Goal: Task Accomplishment & Management: Manage account settings

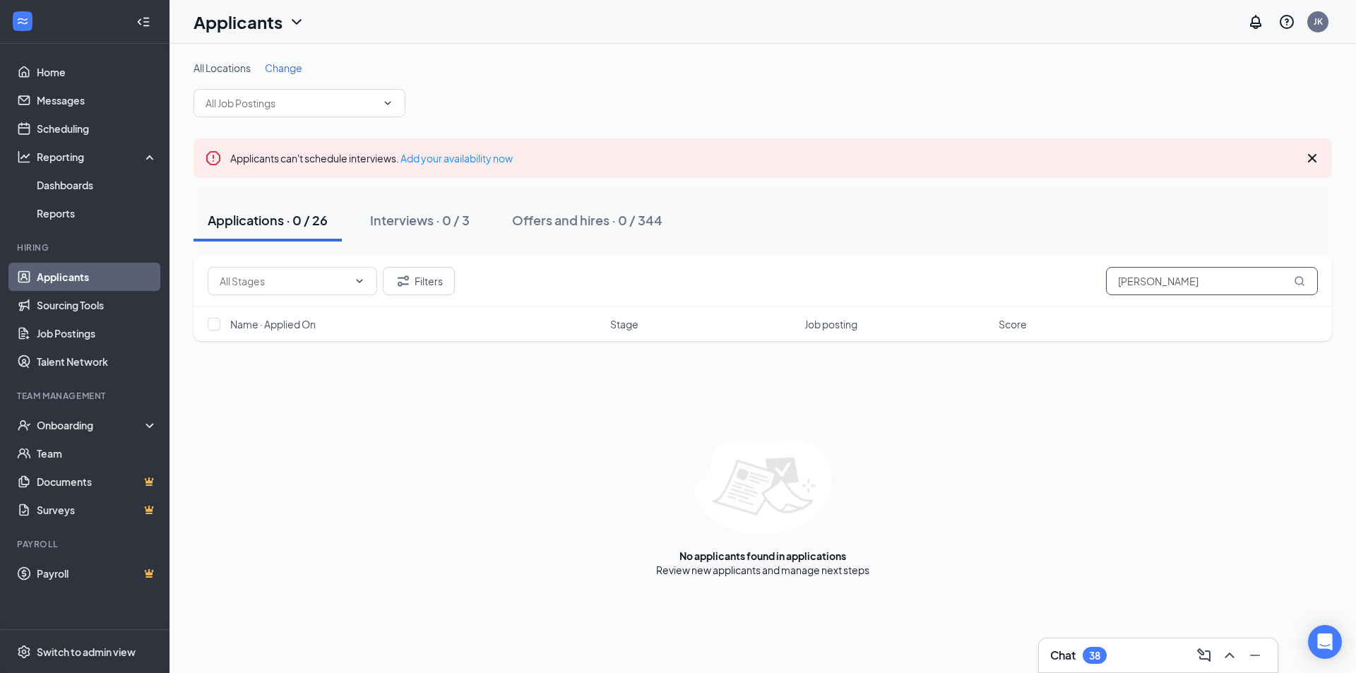
drag, startPoint x: 1182, startPoint y: 278, endPoint x: 1033, endPoint y: 275, distance: 149.1
click at [1033, 275] on div "Filters trevor" at bounding box center [763, 281] width 1110 height 28
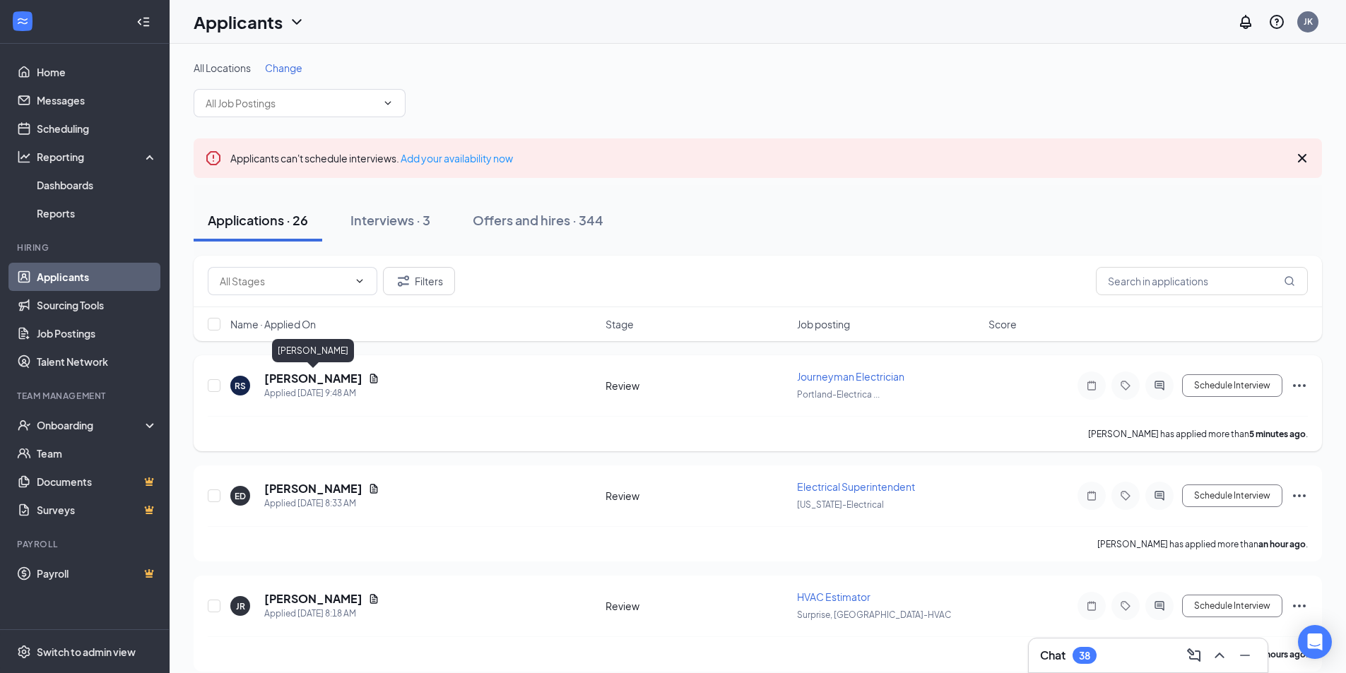
click at [335, 376] on h5 "Roland Sanderson" at bounding box center [313, 379] width 98 height 16
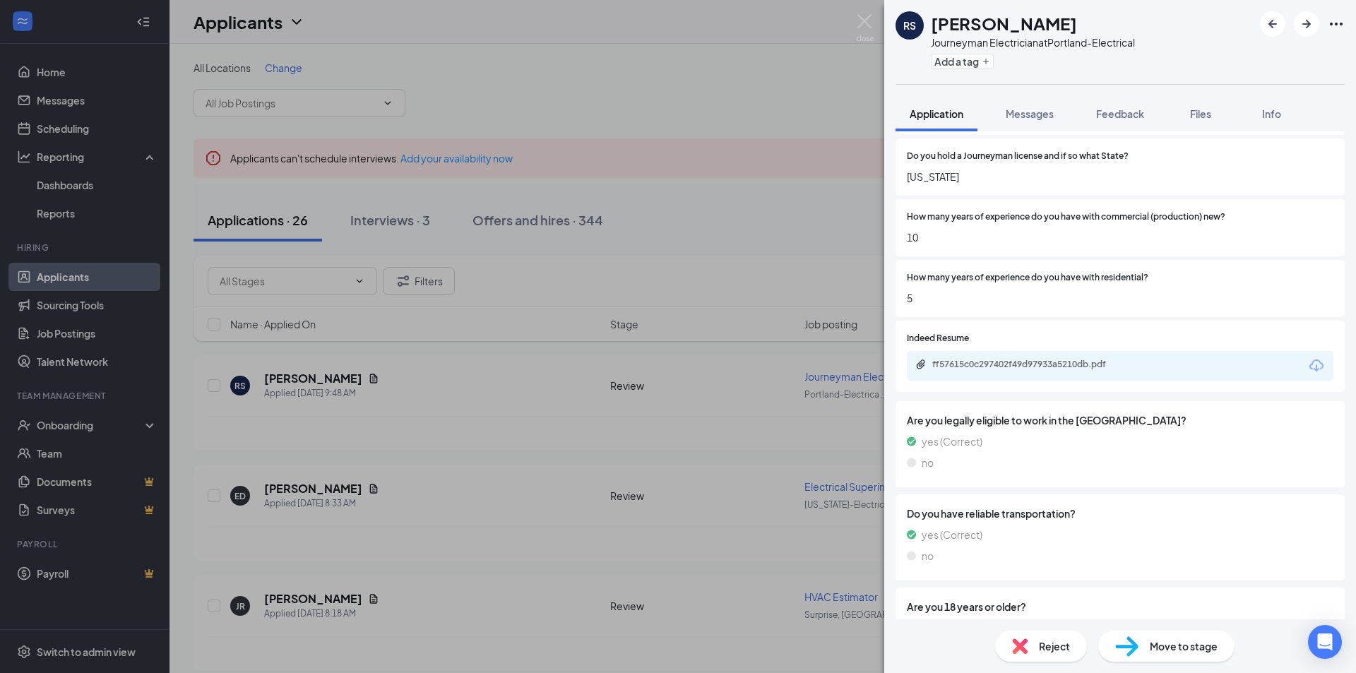
scroll to position [706, 0]
click at [983, 364] on div "ff57615c0c297402f49d97933a5210db.pdf" at bounding box center [1031, 362] width 198 height 11
click at [1055, 648] on span "Reject" at bounding box center [1054, 647] width 31 height 16
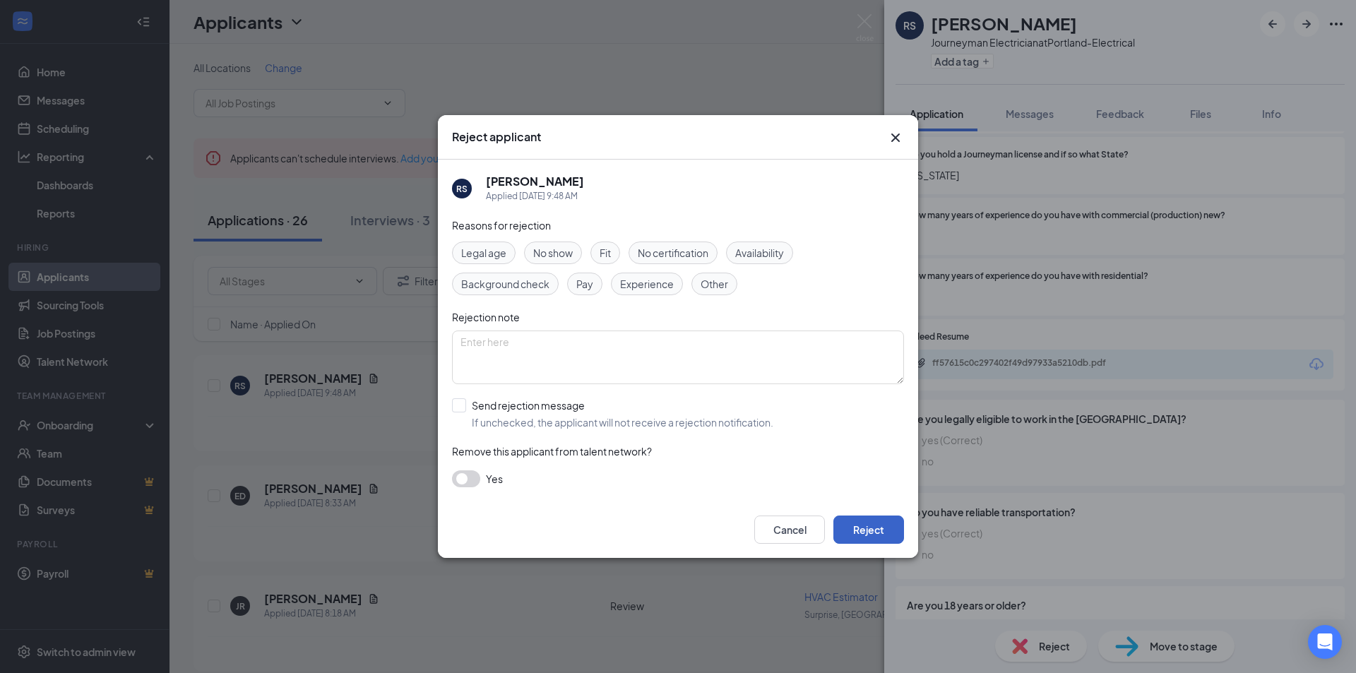
click at [861, 518] on button "Reject" at bounding box center [868, 530] width 71 height 28
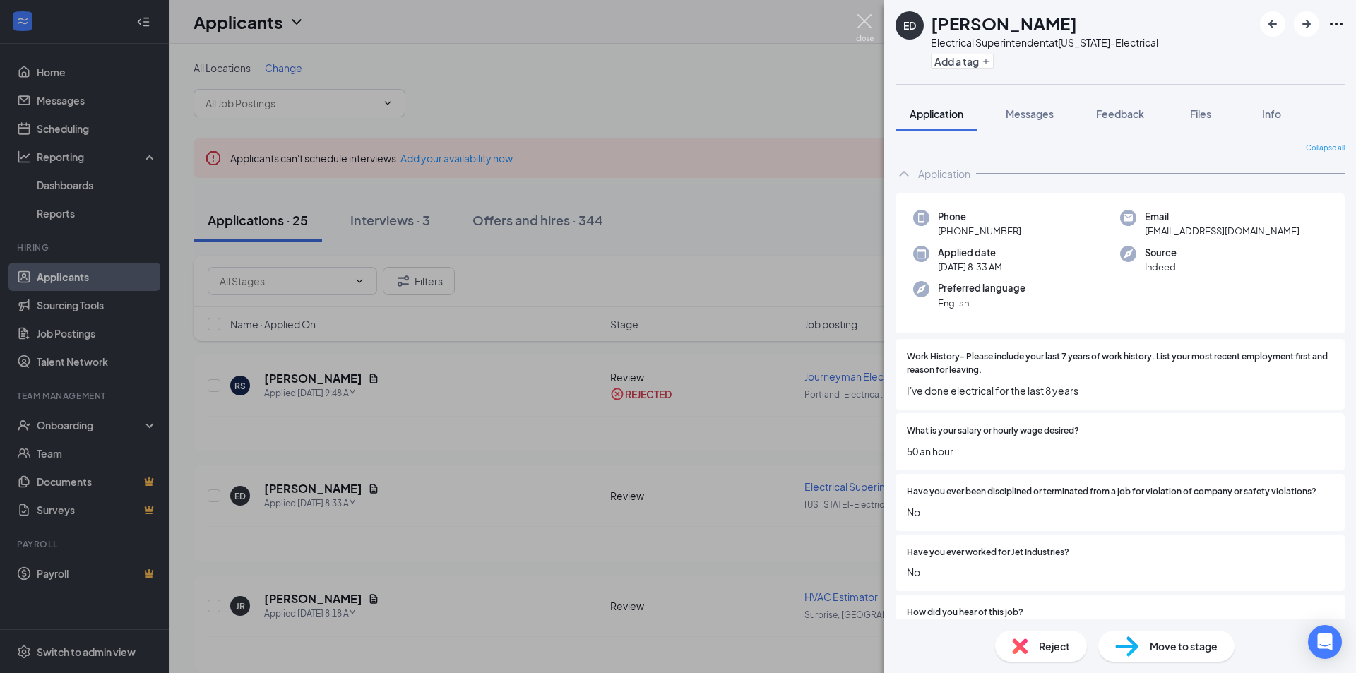
click at [865, 16] on img at bounding box center [865, 28] width 18 height 28
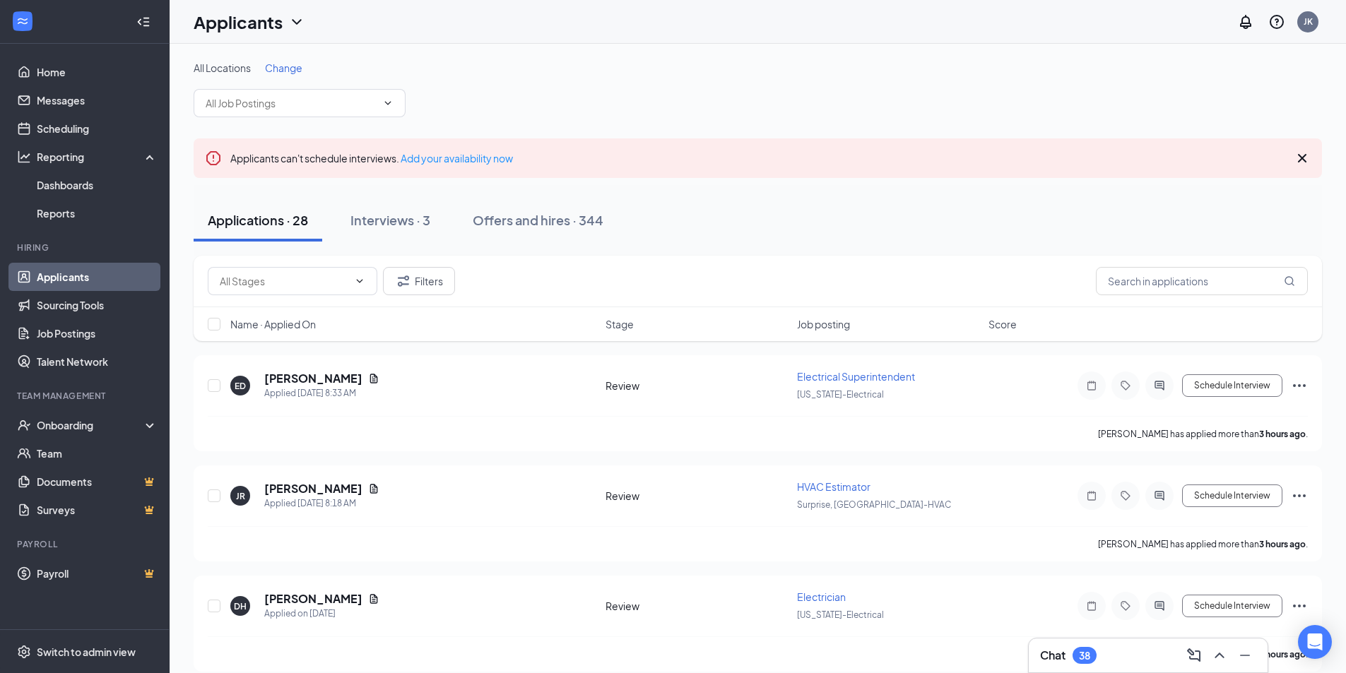
click at [691, 105] on div "All Locations Change" at bounding box center [758, 89] width 1128 height 57
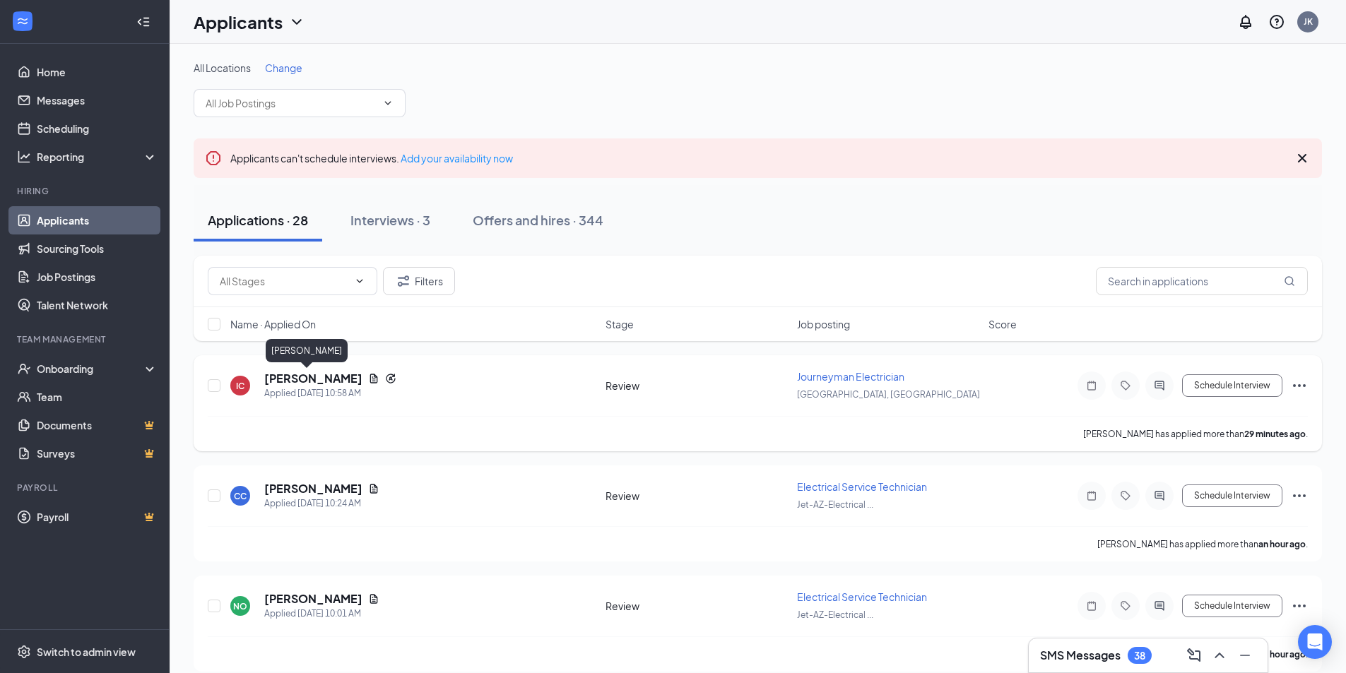
click at [286, 374] on h5 "[PERSON_NAME]" at bounding box center [313, 379] width 98 height 16
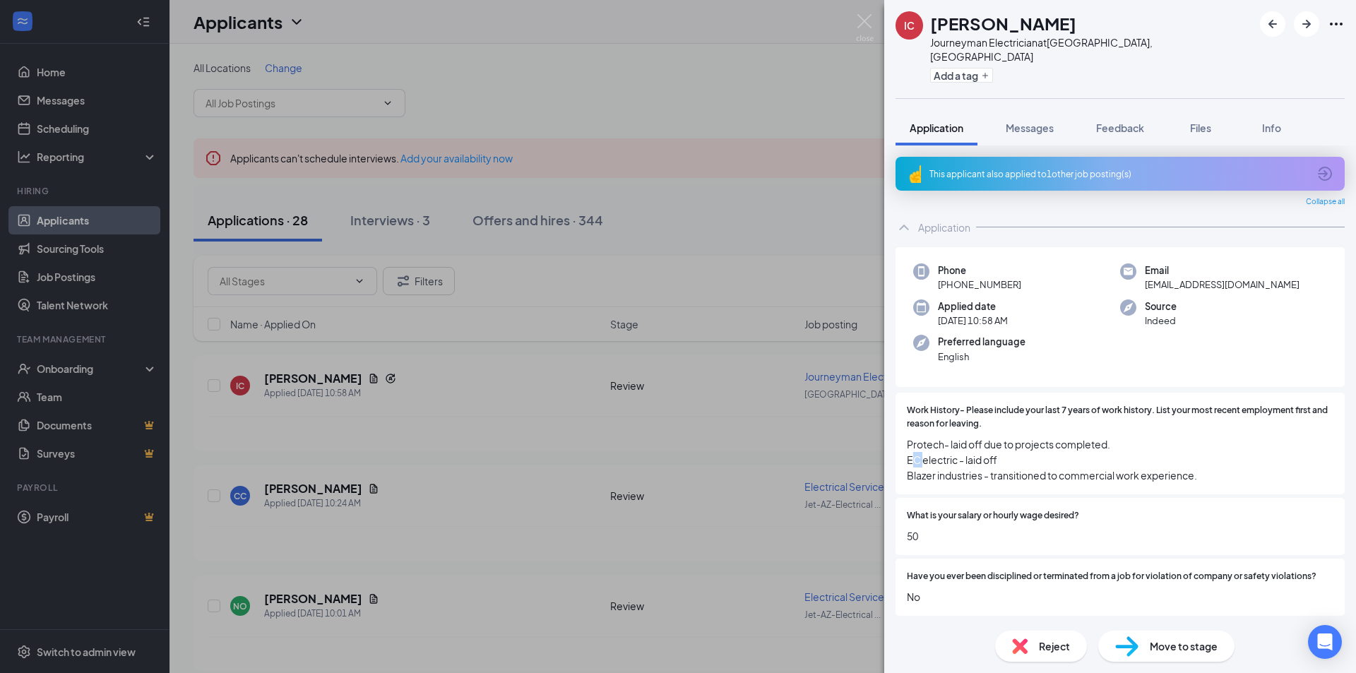
drag, startPoint x: 910, startPoint y: 448, endPoint x: 925, endPoint y: 448, distance: 14.1
click at [925, 448] on span "Protech- laid off due to projects completed. EC electric - laid off Blazer indu…" at bounding box center [1120, 460] width 427 height 47
drag, startPoint x: 910, startPoint y: 448, endPoint x: 958, endPoint y: 452, distance: 48.2
click at [958, 452] on span "Protech- laid off due to projects completed. EC electric - laid off Blazer indu…" at bounding box center [1120, 460] width 427 height 47
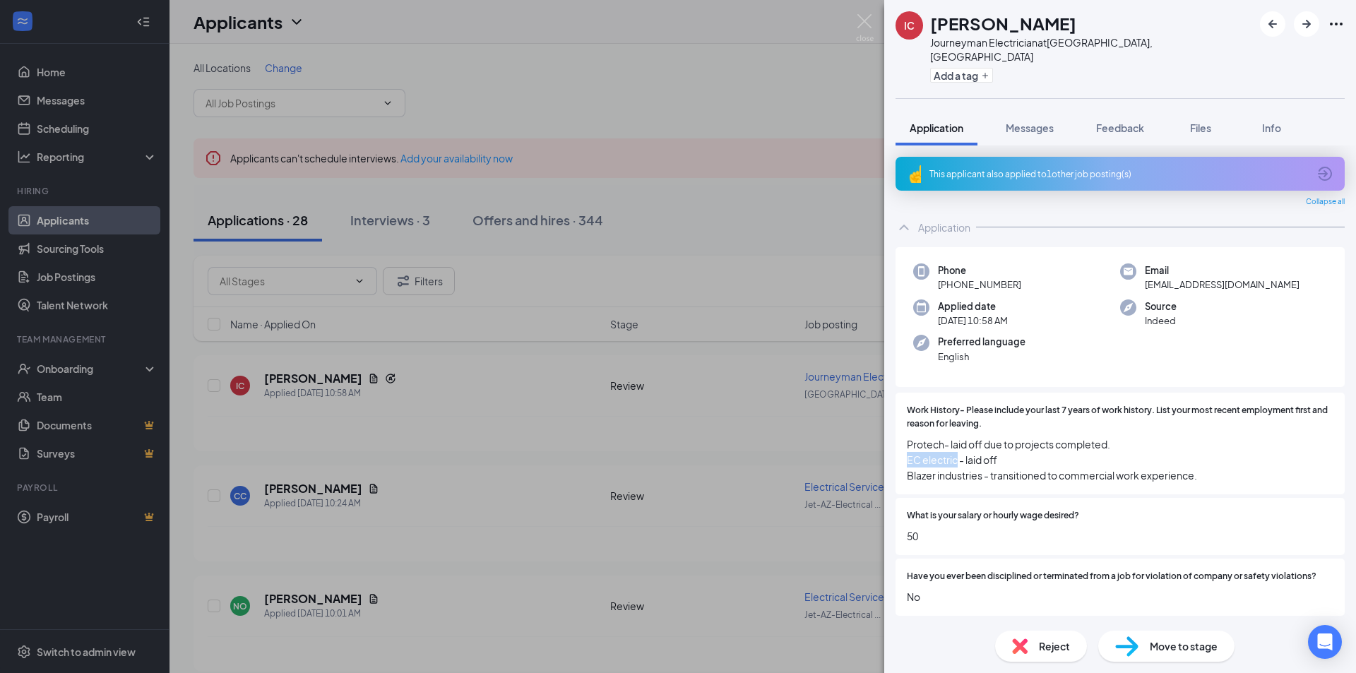
copy span "EC electric"
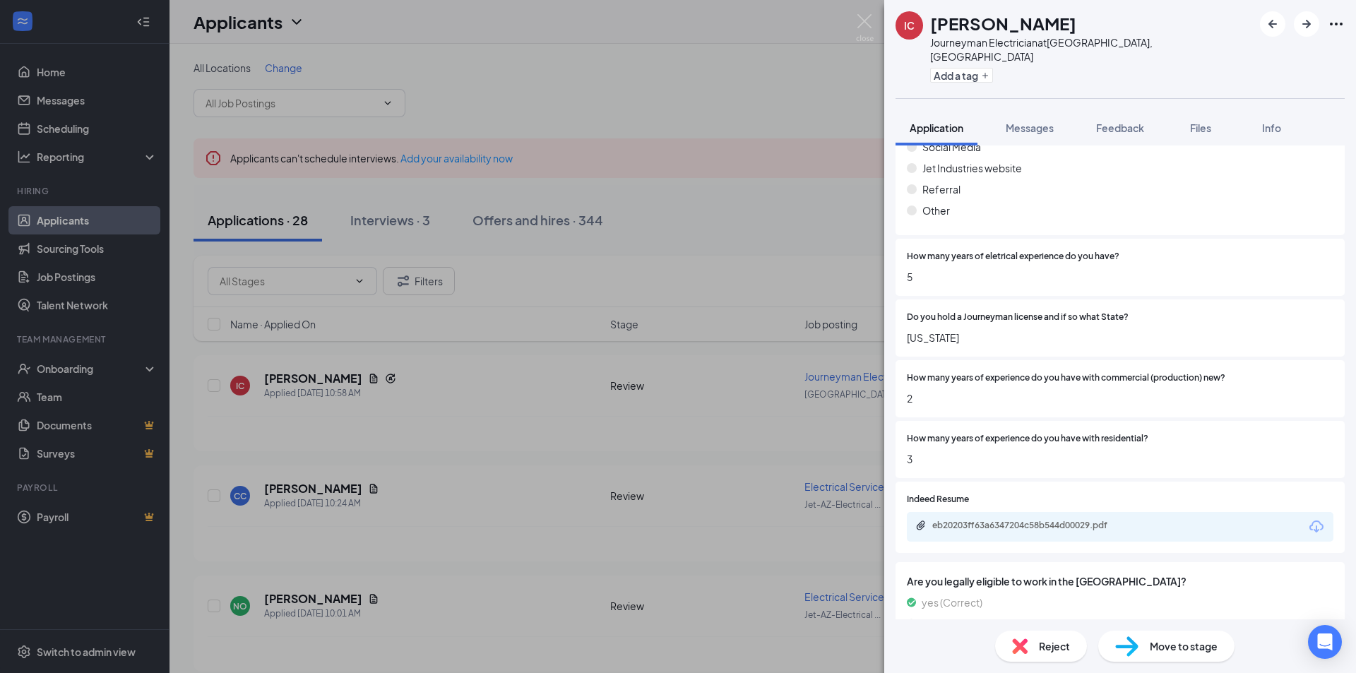
scroll to position [636, 0]
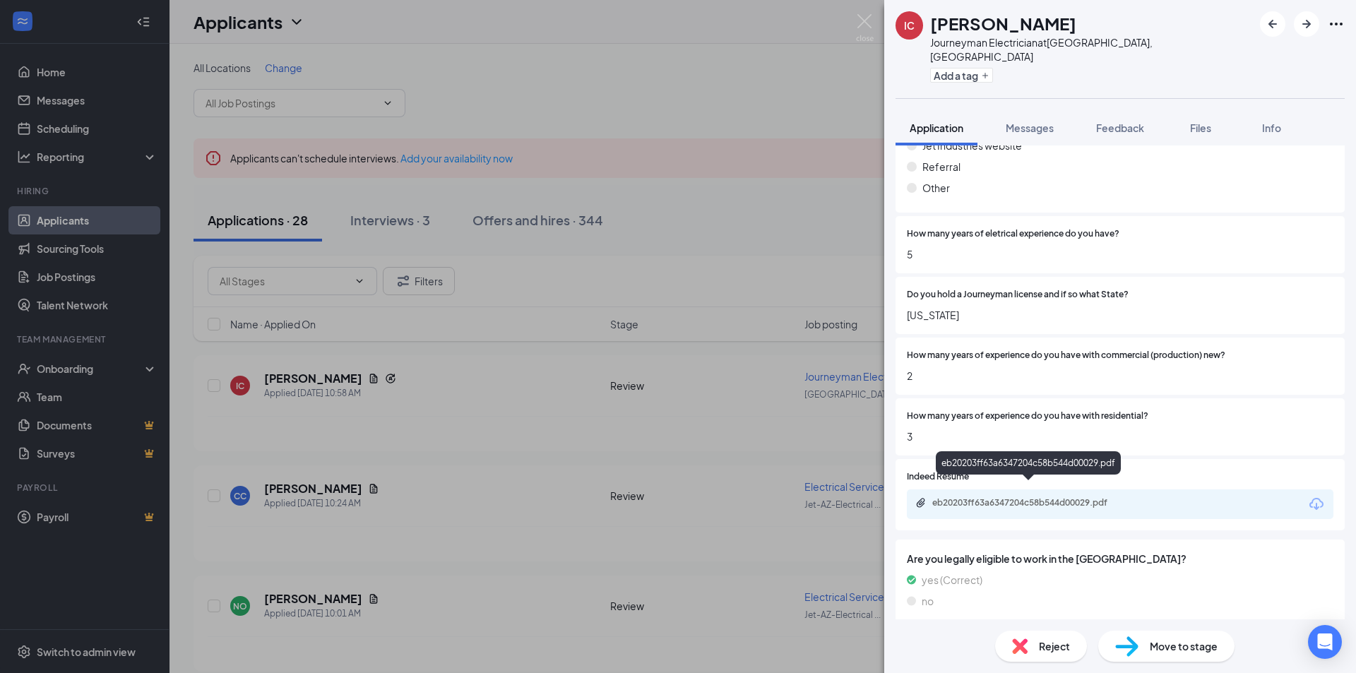
click at [987, 497] on div "eb20203ff63a6347204c58b544d00029.pdf" at bounding box center [1031, 502] width 198 height 11
click at [1062, 643] on span "Reject" at bounding box center [1054, 647] width 31 height 16
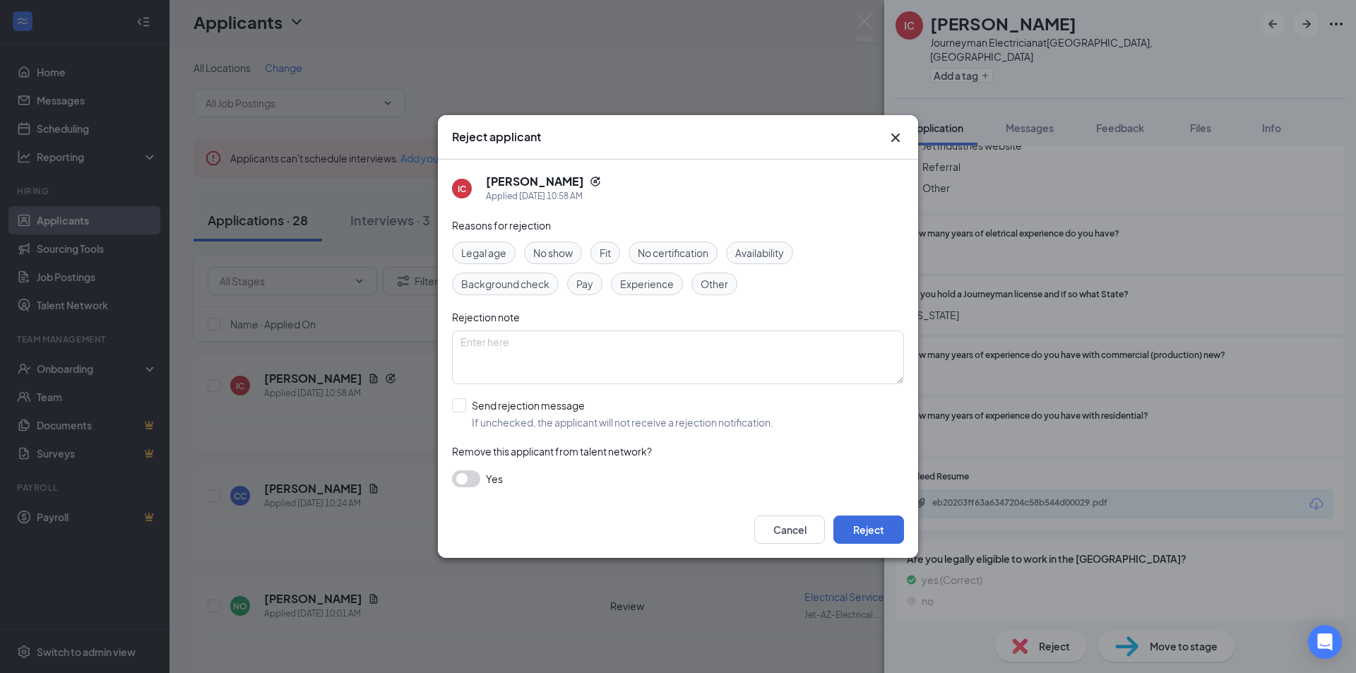
click at [720, 288] on span "Other" at bounding box center [715, 284] width 28 height 16
click at [588, 351] on textarea at bounding box center [678, 358] width 452 height 54
type textarea "Jumping from job to job"
click at [610, 251] on span "Fit" at bounding box center [605, 253] width 11 height 16
click at [467, 408] on input "Send rejection message If unchecked, the applicant will not receive a rejection…" at bounding box center [612, 413] width 321 height 31
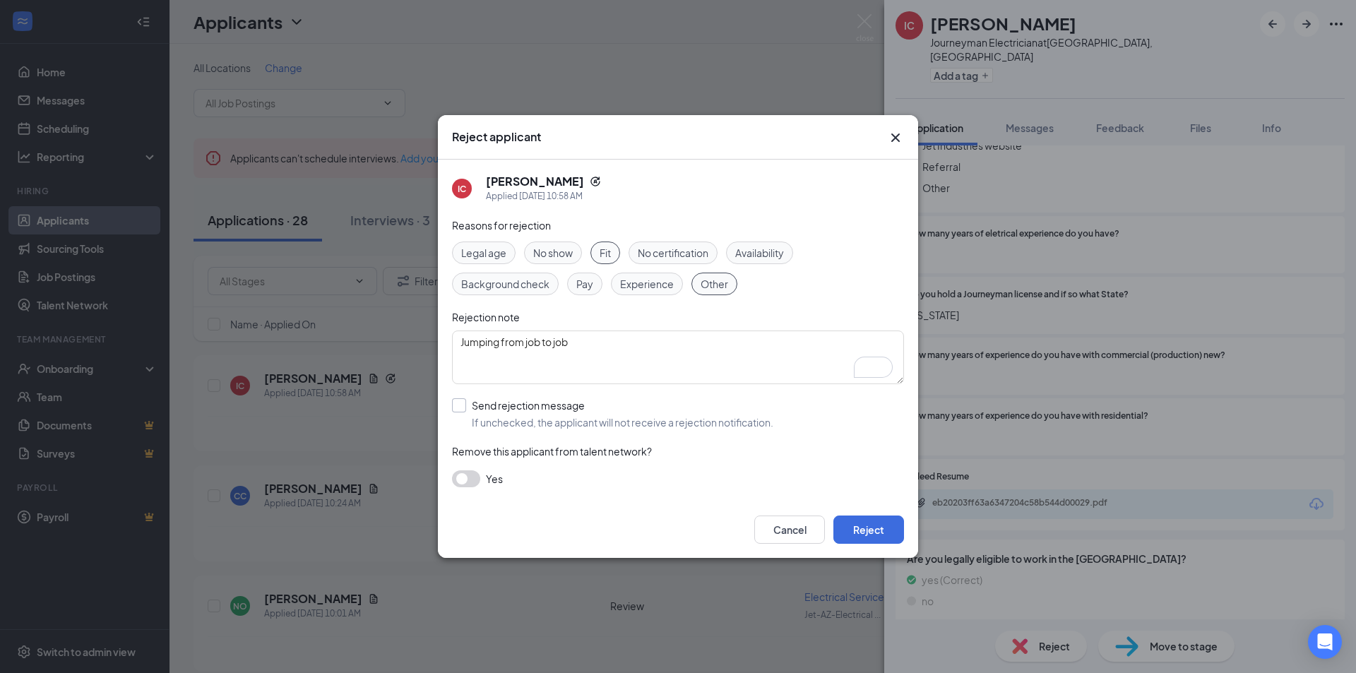
checkbox input "true"
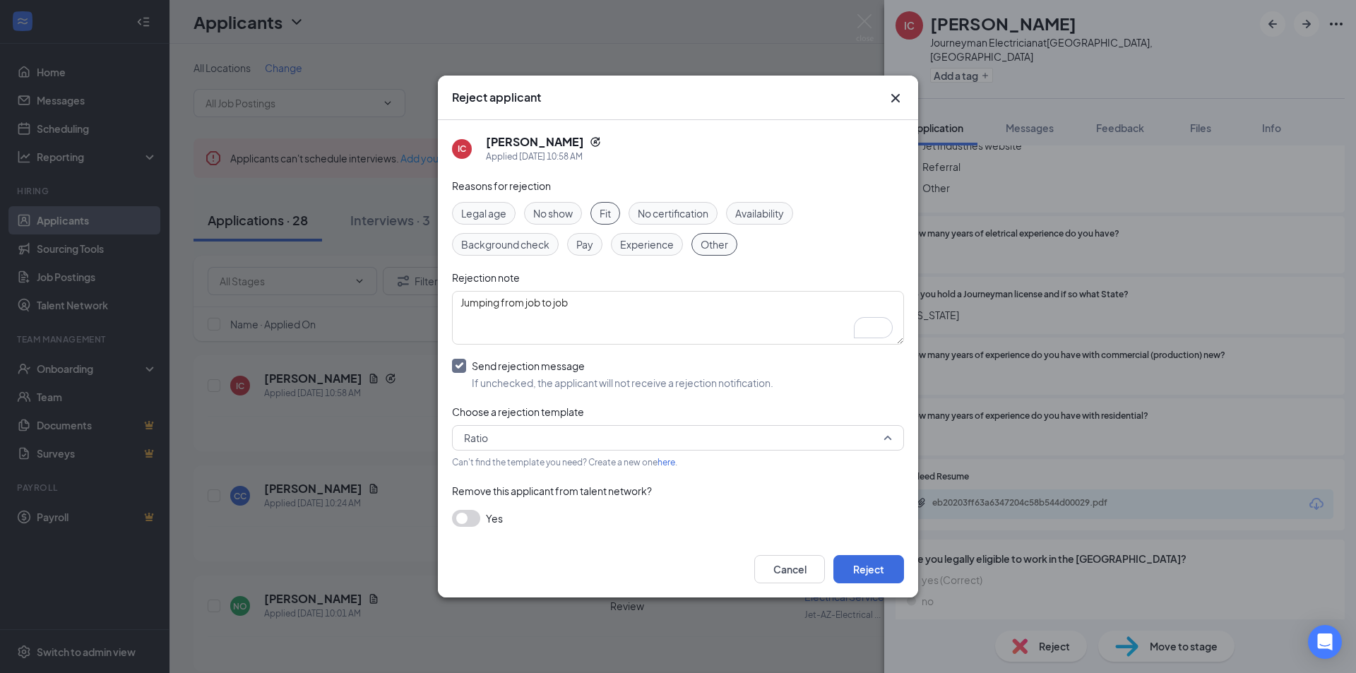
click at [537, 439] on span "Ratio" at bounding box center [671, 437] width 415 height 21
click at [542, 472] on span "Unqualified applicant email" at bounding box center [525, 476] width 124 height 16
click at [872, 562] on button "Reject" at bounding box center [868, 569] width 71 height 28
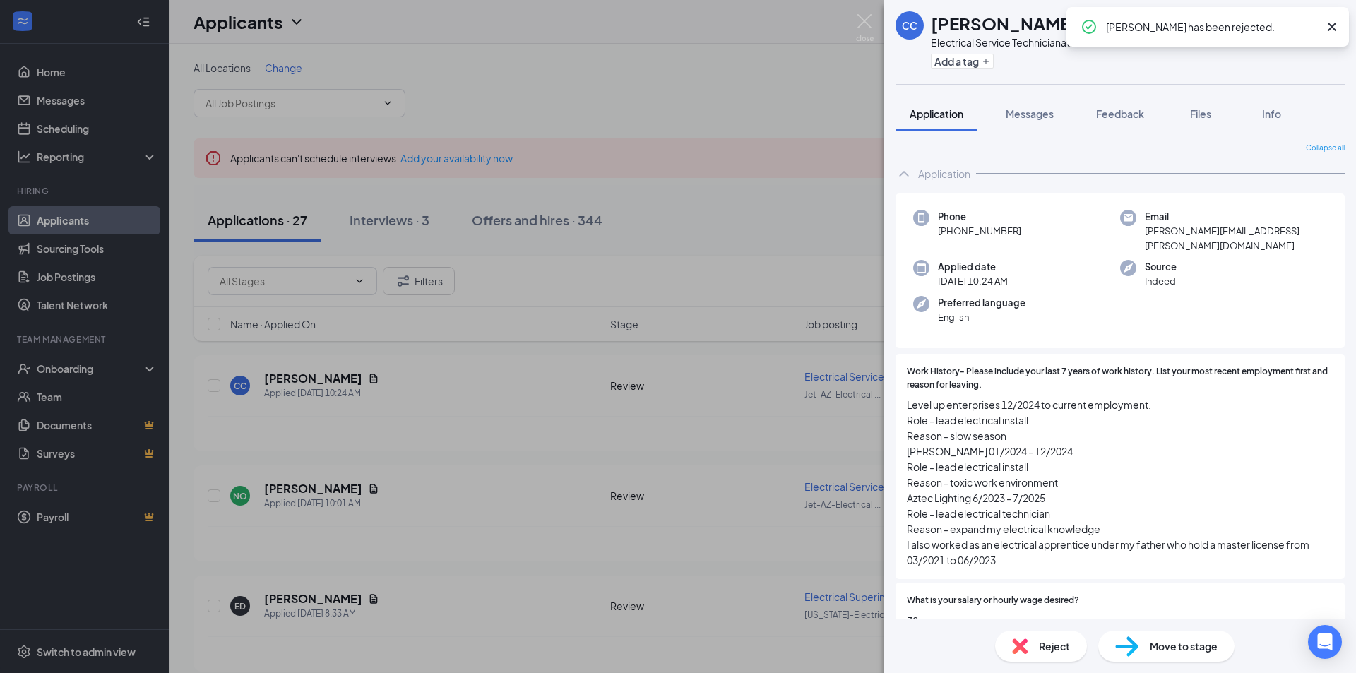
click at [681, 81] on div "CC [PERSON_NAME] Electrical Service Technician at Jet-AZ-Electrical Service Add…" at bounding box center [678, 336] width 1356 height 673
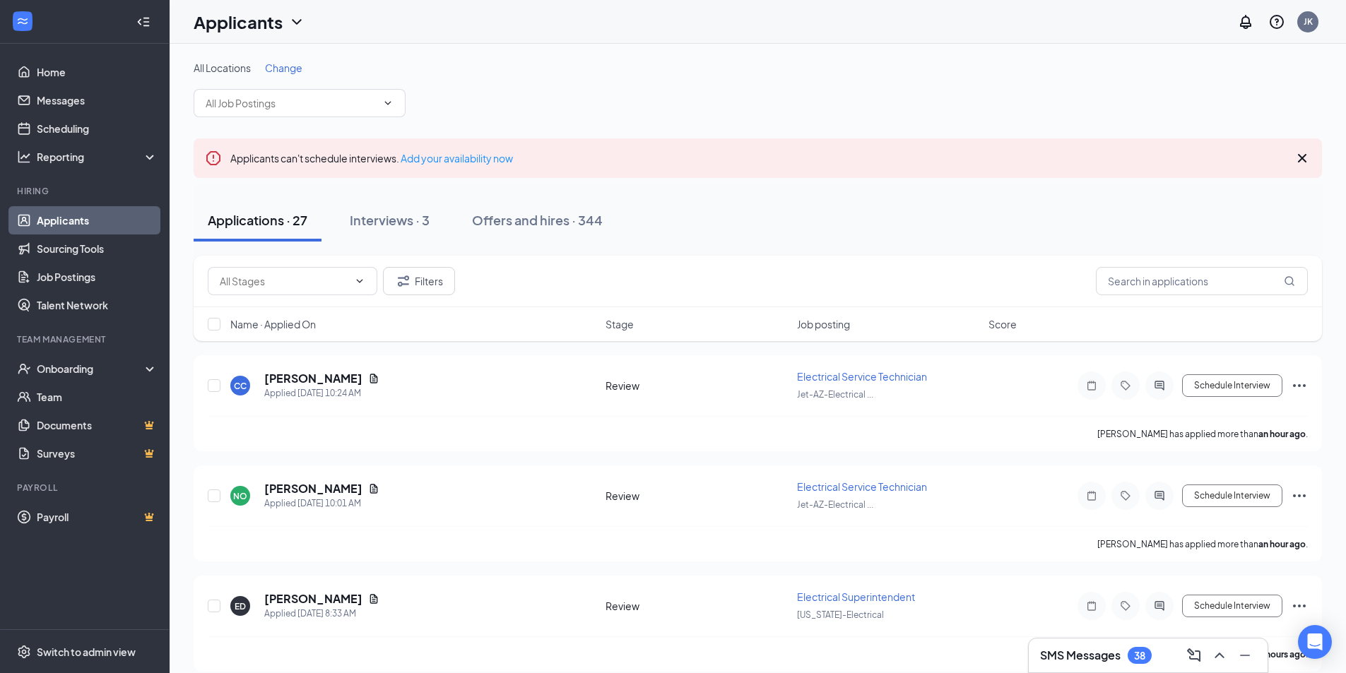
click at [290, 230] on button "Applications · 27" at bounding box center [258, 220] width 128 height 42
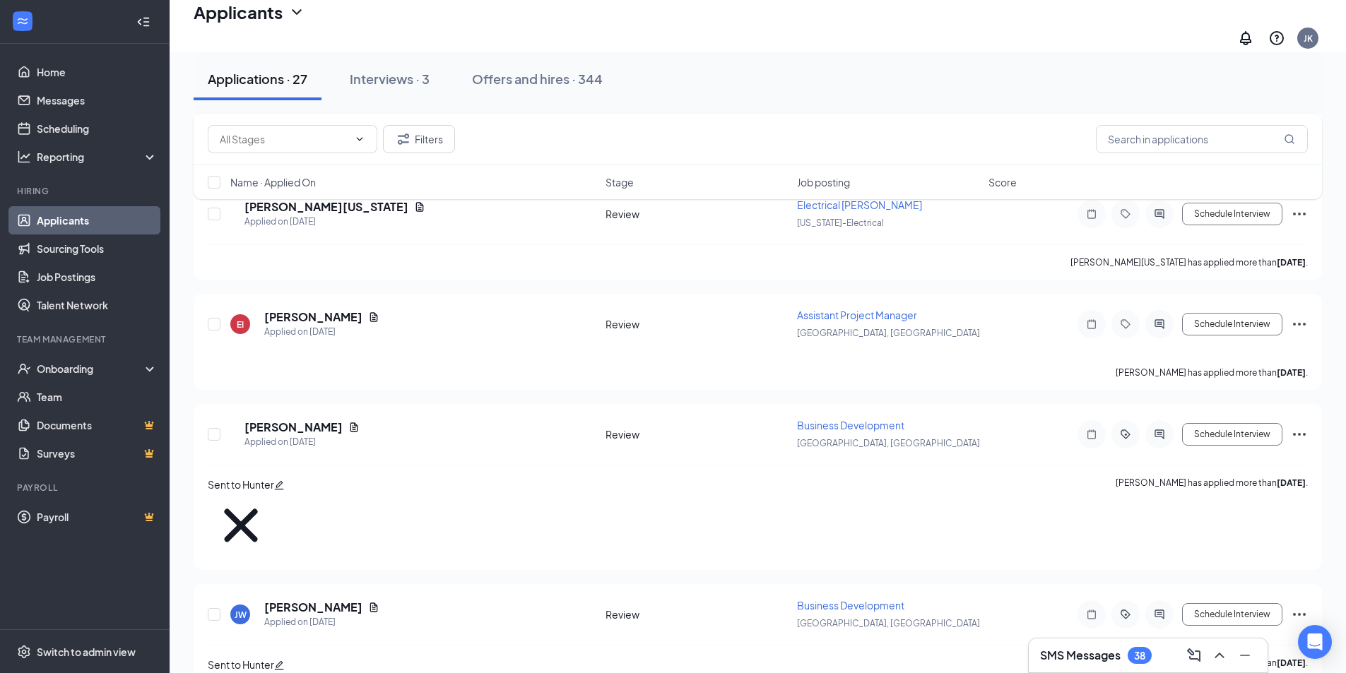
scroll to position [2690, 0]
click at [842, 598] on span "Business Development" at bounding box center [850, 604] width 107 height 13
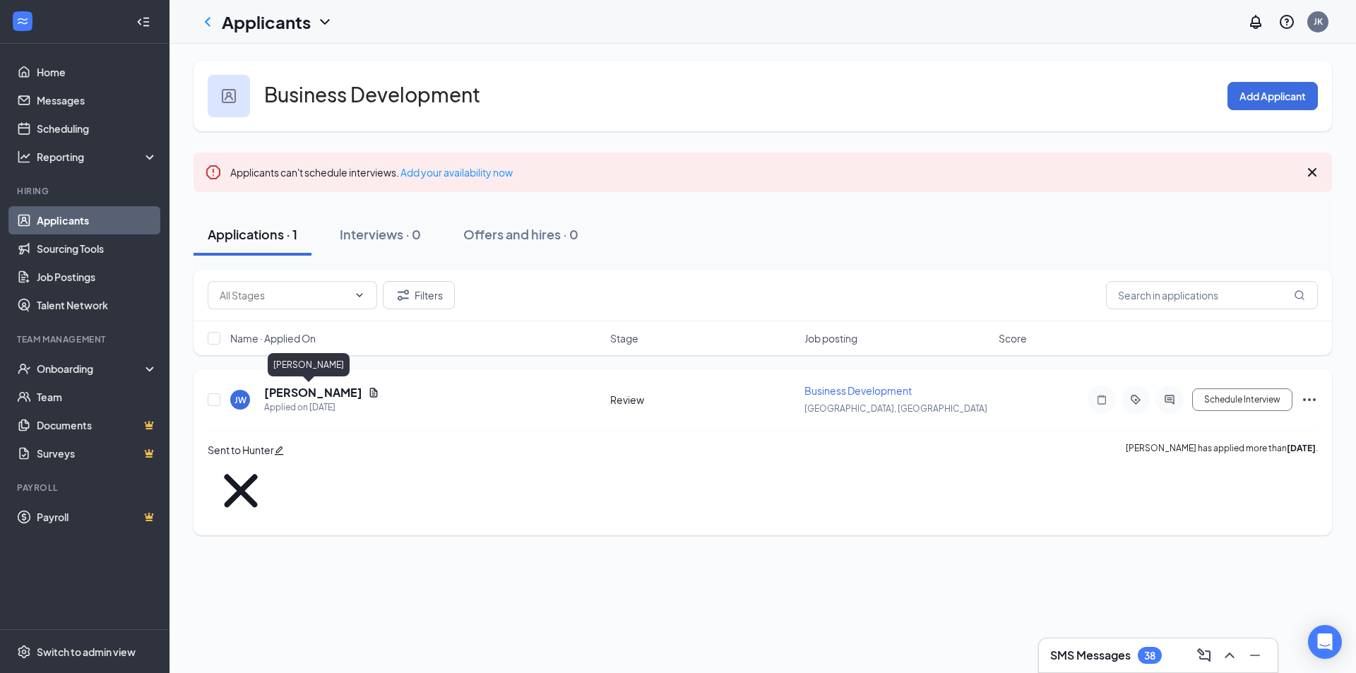
click at [281, 391] on h5 "[PERSON_NAME]" at bounding box center [313, 393] width 98 height 16
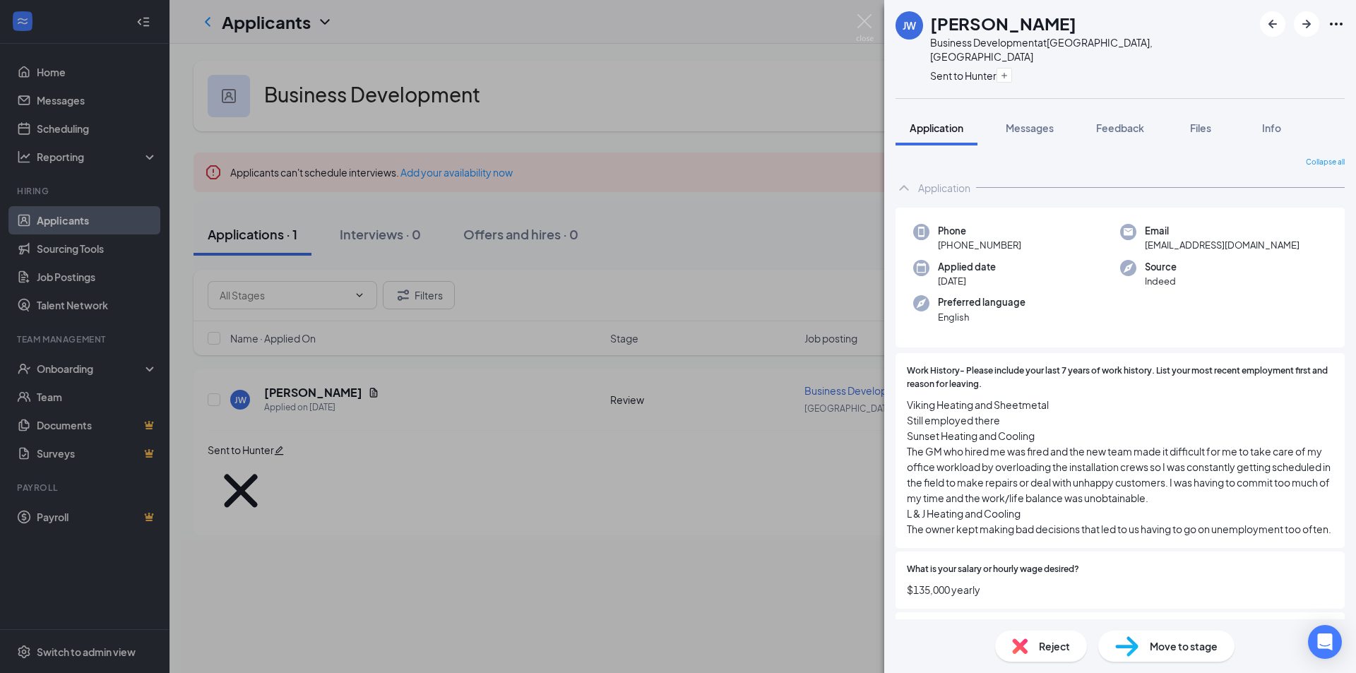
click at [517, 506] on div "[PERSON_NAME] [PERSON_NAME] Business Development at [GEOGRAPHIC_DATA], OR Sent …" at bounding box center [678, 336] width 1356 height 673
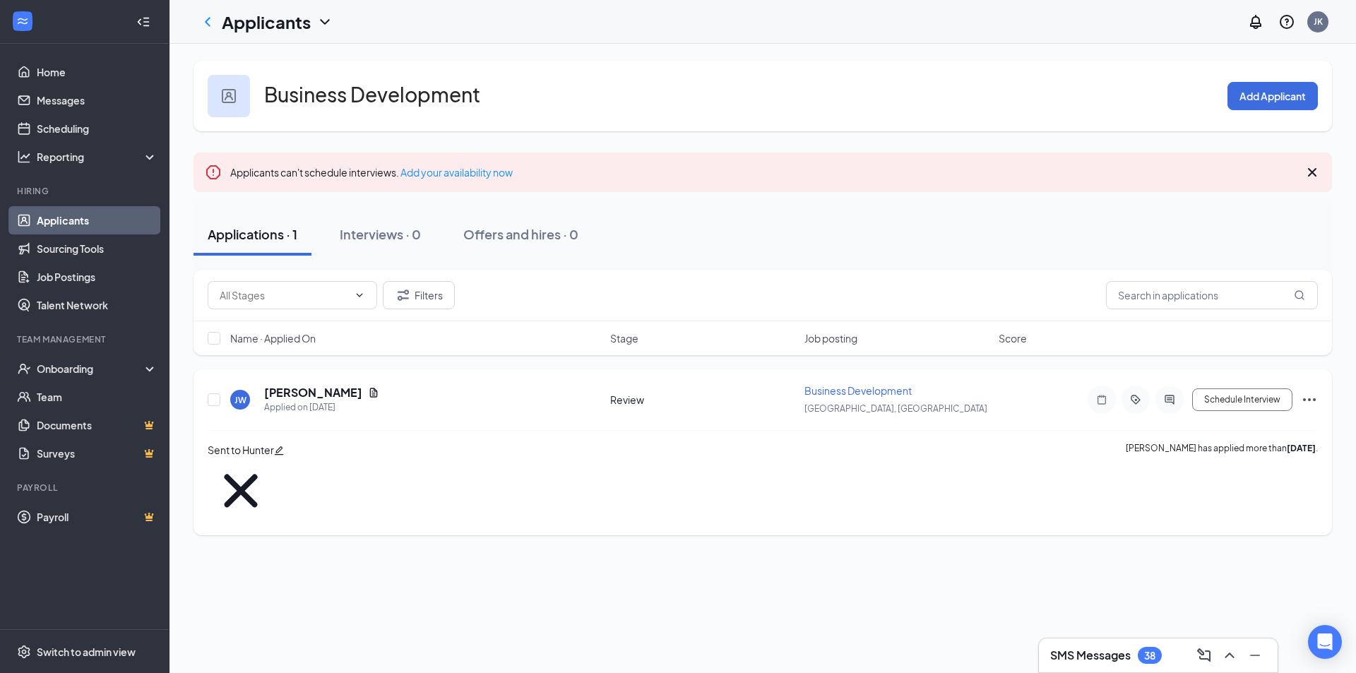
click at [1315, 399] on icon "Ellipses" at bounding box center [1309, 399] width 13 height 3
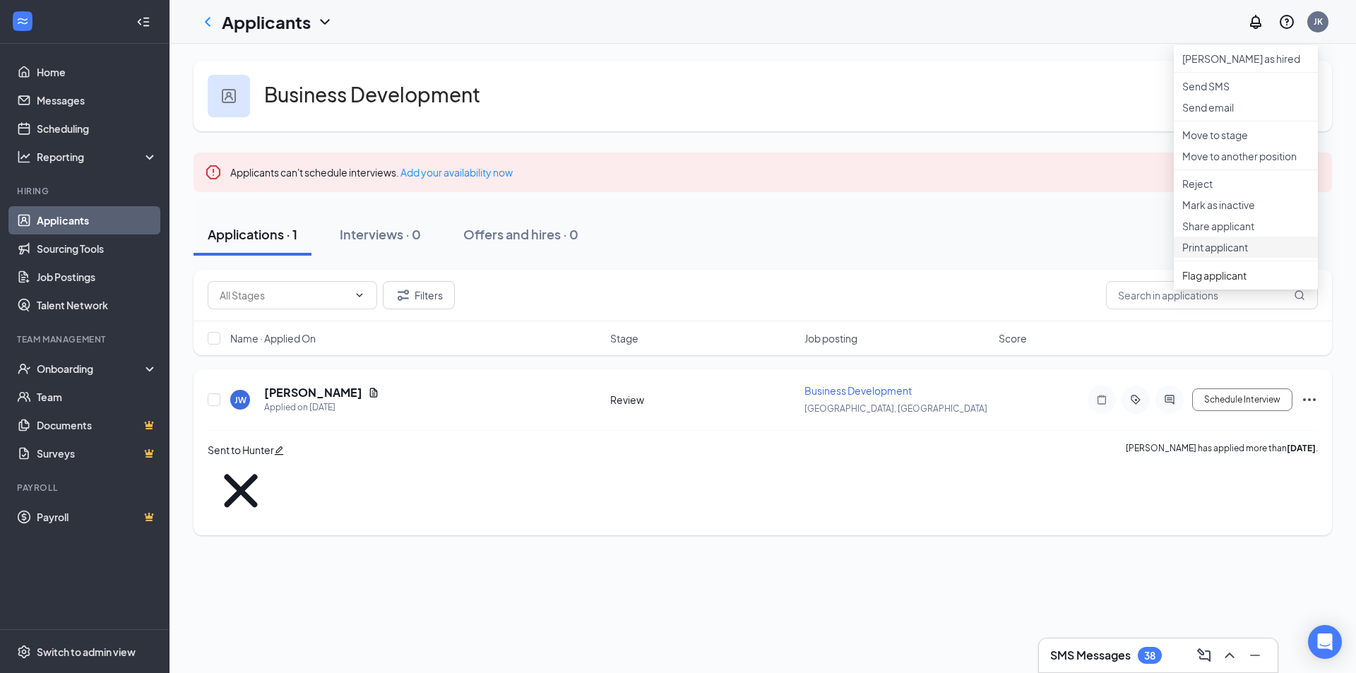
click at [1247, 254] on p "Print applicant" at bounding box center [1245, 247] width 127 height 14
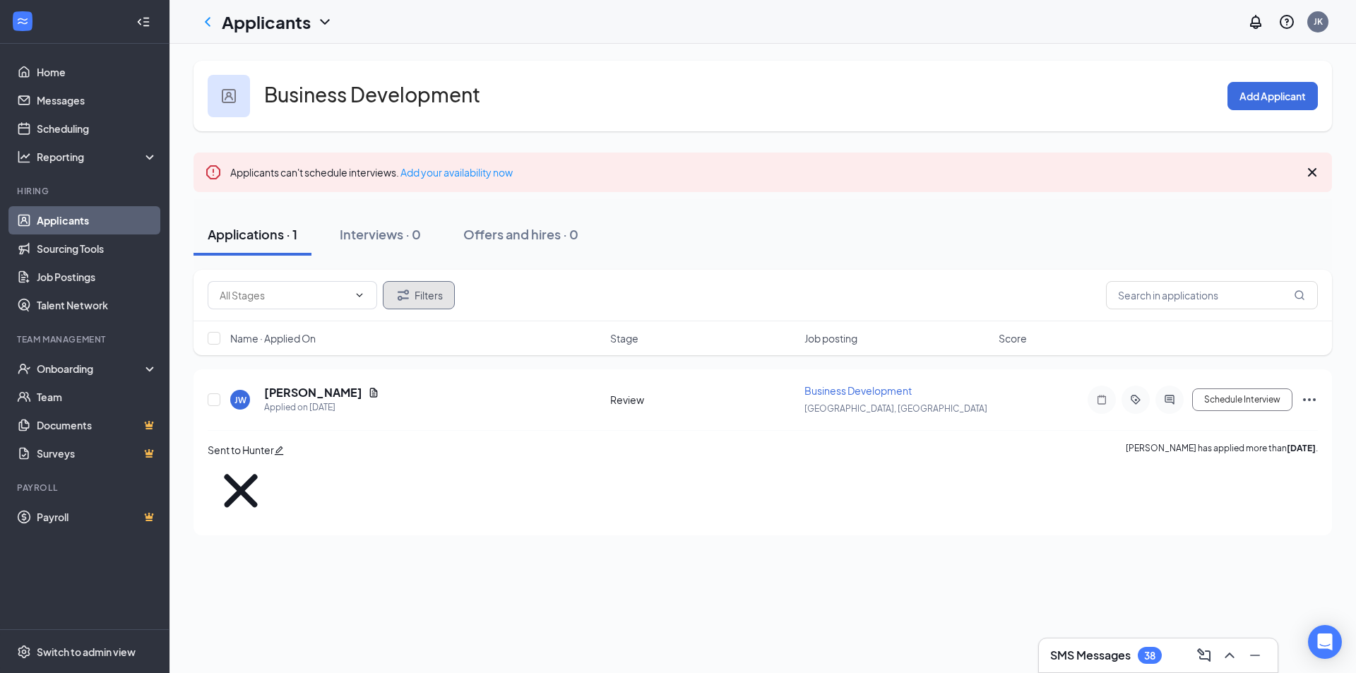
click at [415, 302] on button "Filters" at bounding box center [419, 295] width 72 height 28
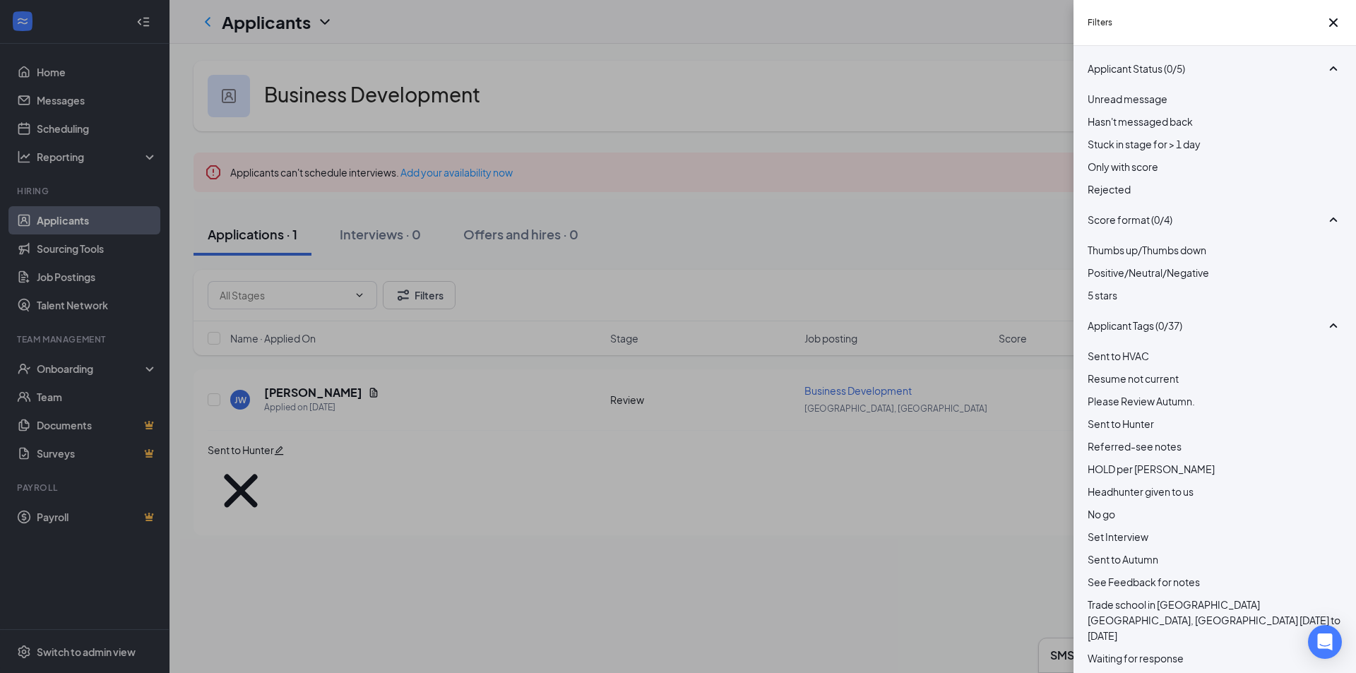
click at [1098, 182] on div at bounding box center [1215, 182] width 254 height 0
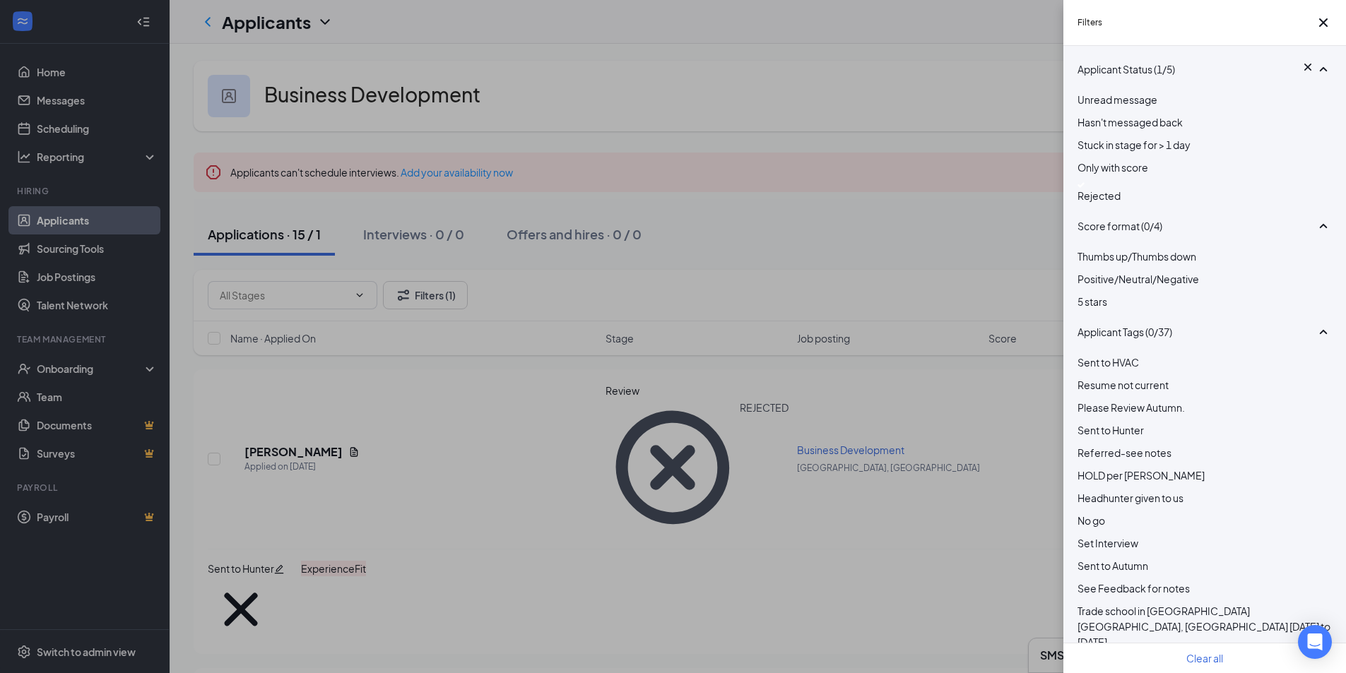
click at [737, 259] on div "Filters Applicant Status (1/5) Unread message Hasn't messaged back Stuck in sta…" at bounding box center [673, 336] width 1346 height 673
click at [735, 263] on div "Filters Applicant Status (1/5) Unread message Hasn't messaged back Stuck in sta…" at bounding box center [673, 336] width 1346 height 673
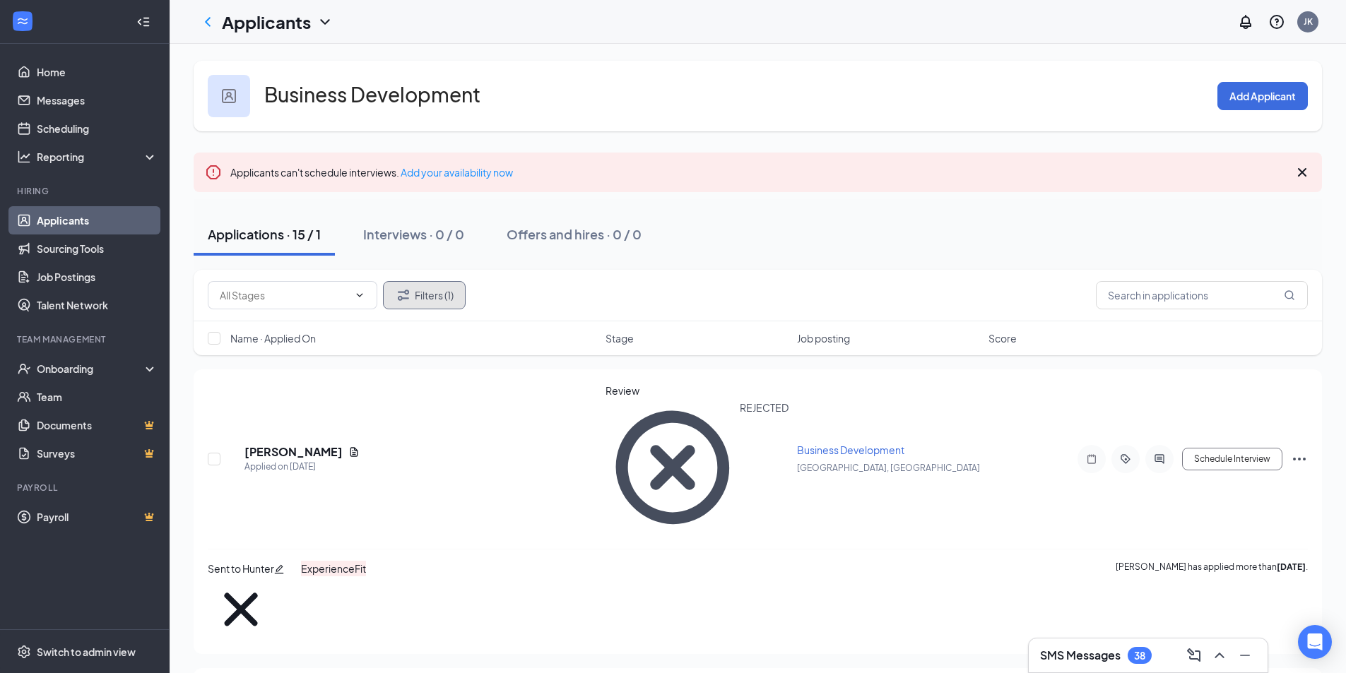
click at [427, 290] on button "Filters (1)" at bounding box center [424, 295] width 83 height 28
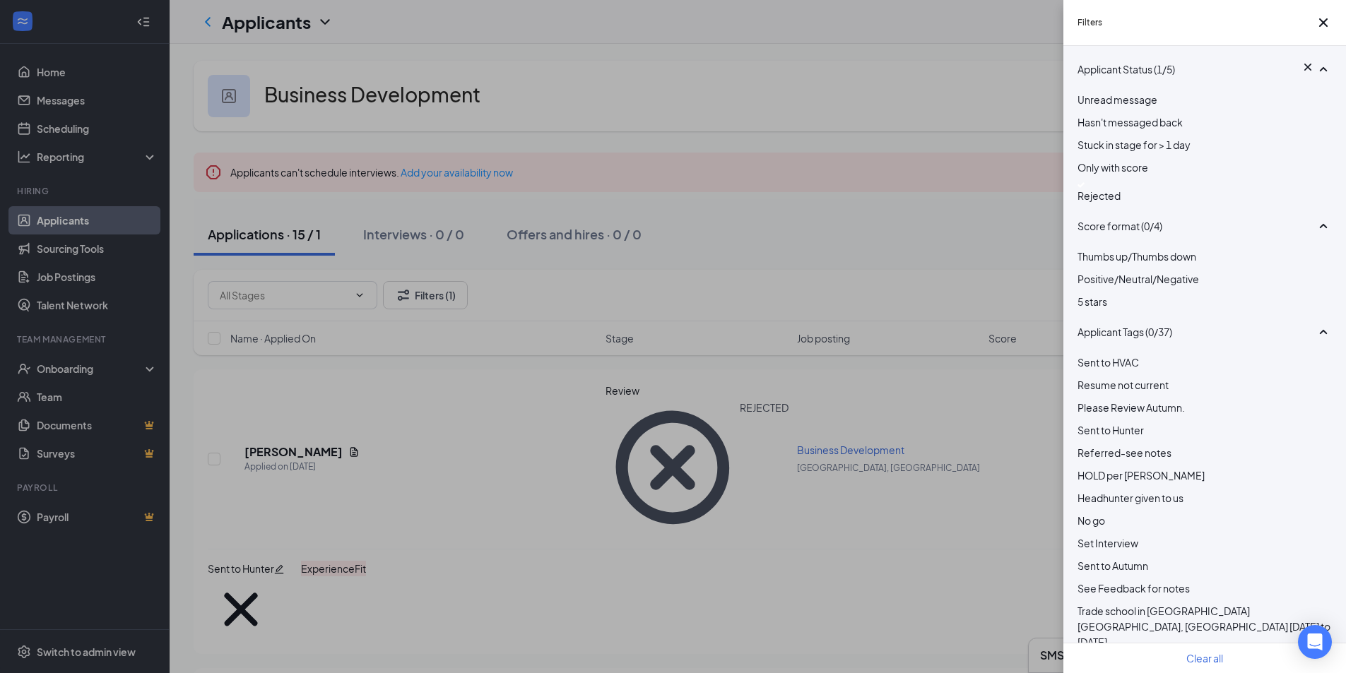
click at [1090, 201] on div "Rejected" at bounding box center [1204, 192] width 254 height 21
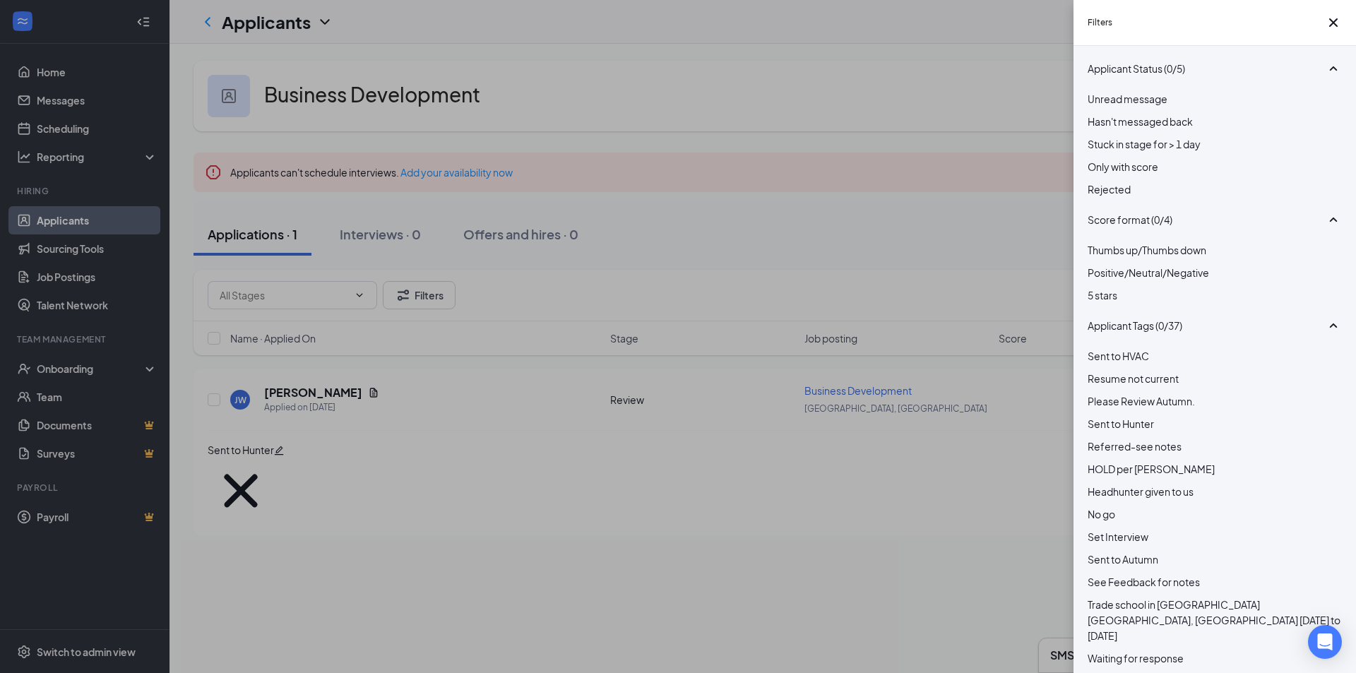
click at [784, 149] on div "Filters Applicant Status (0/5) Unread message Hasn't messaged back Stuck in sta…" at bounding box center [678, 336] width 1356 height 673
click at [814, 92] on div "Filters Applicant Status (0/5) Unread message Hasn't messaged back Stuck in sta…" at bounding box center [678, 336] width 1356 height 673
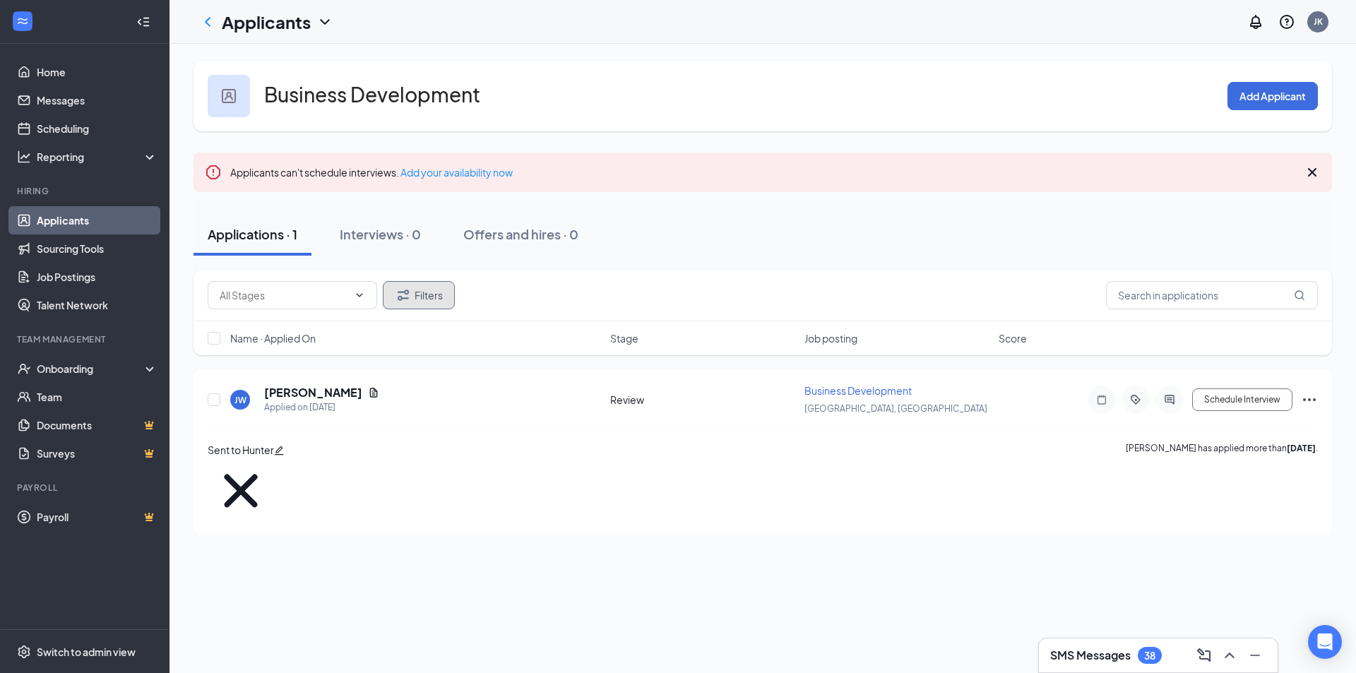
click at [409, 297] on icon "Filter" at bounding box center [403, 295] width 17 height 17
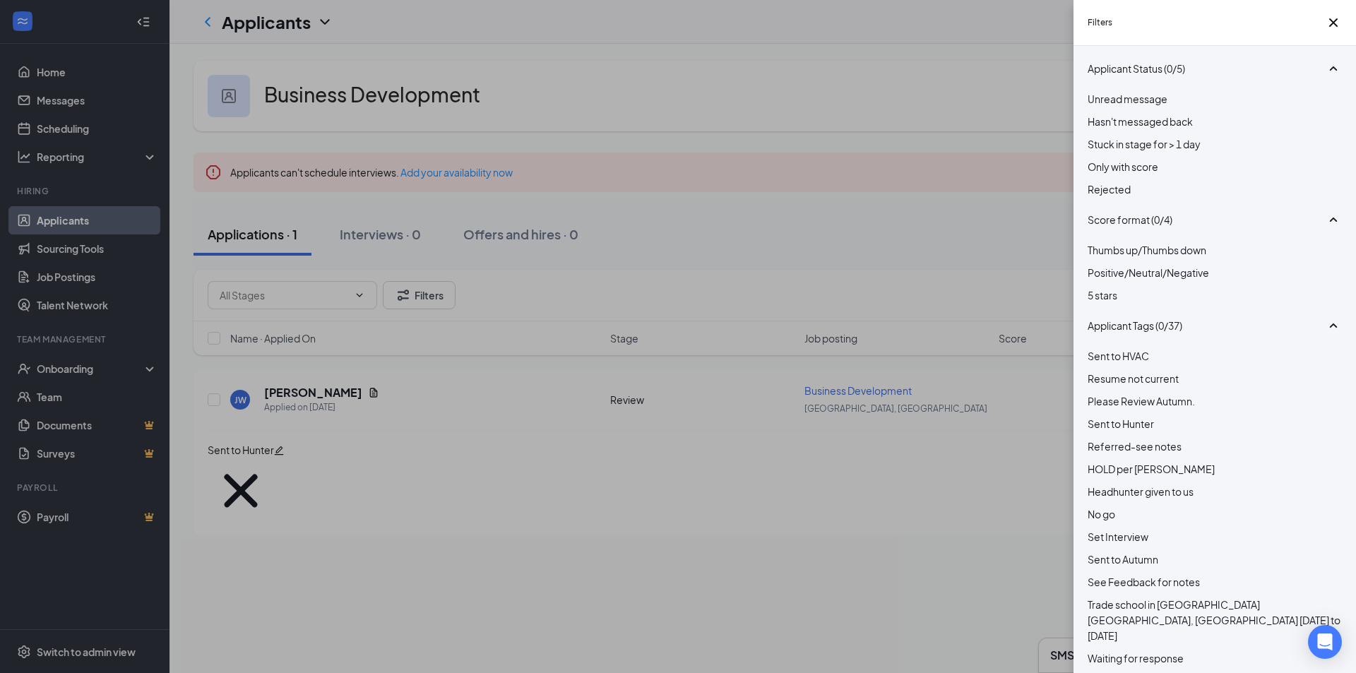
click at [1099, 182] on div at bounding box center [1215, 182] width 254 height 0
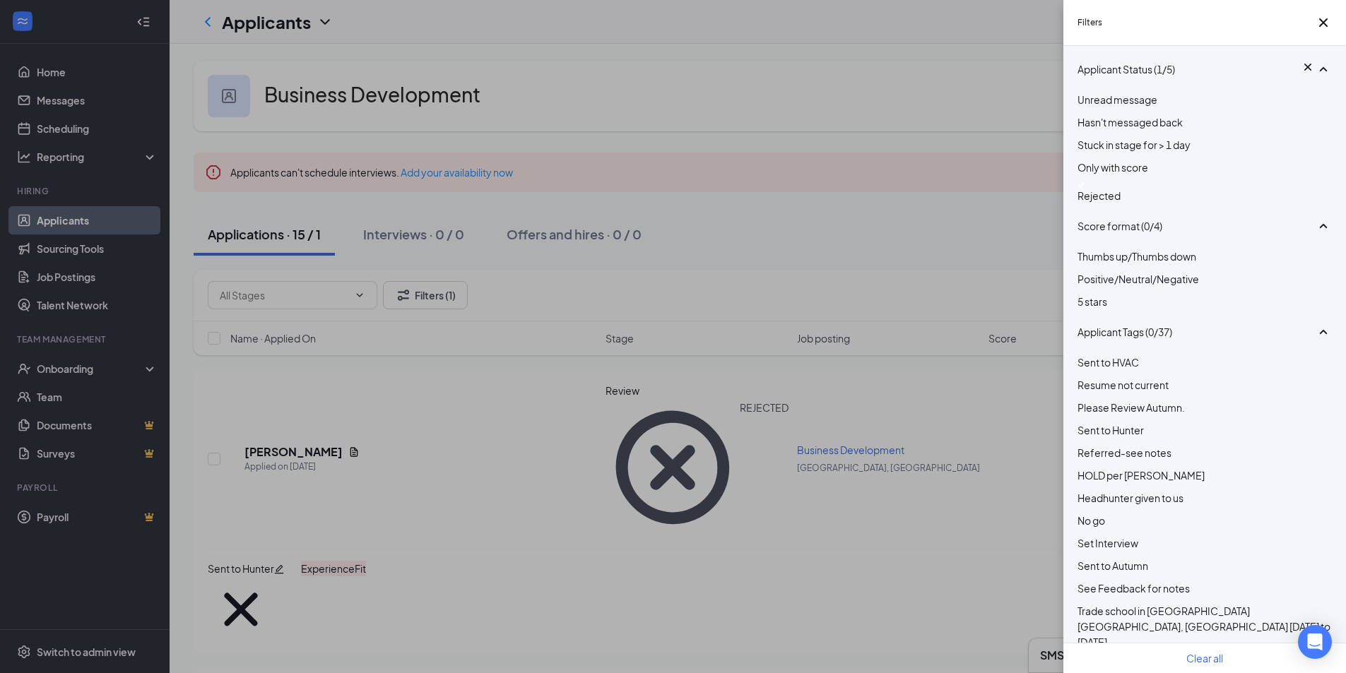
click at [521, 418] on div "Filters Applicant Status (1/5) Unread message Hasn't messaged back Stuck in sta…" at bounding box center [673, 336] width 1346 height 673
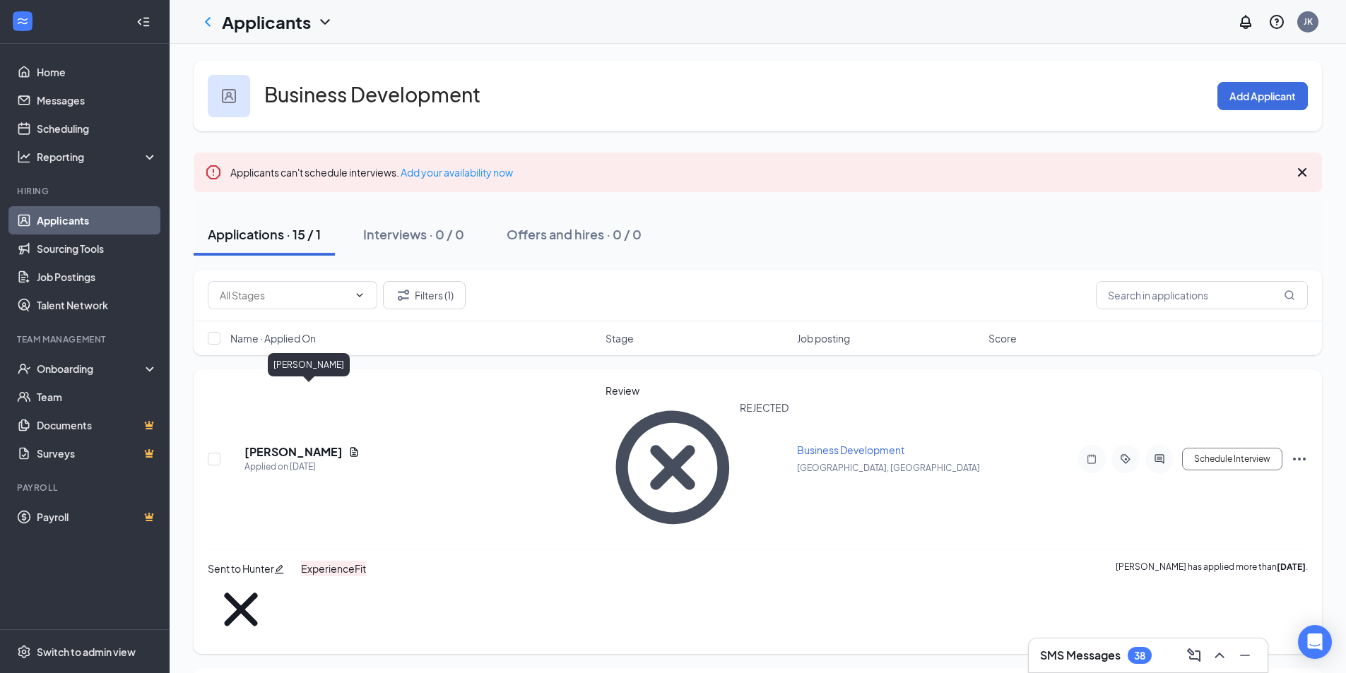
click at [302, 444] on h5 "[PERSON_NAME]" at bounding box center [293, 452] width 98 height 16
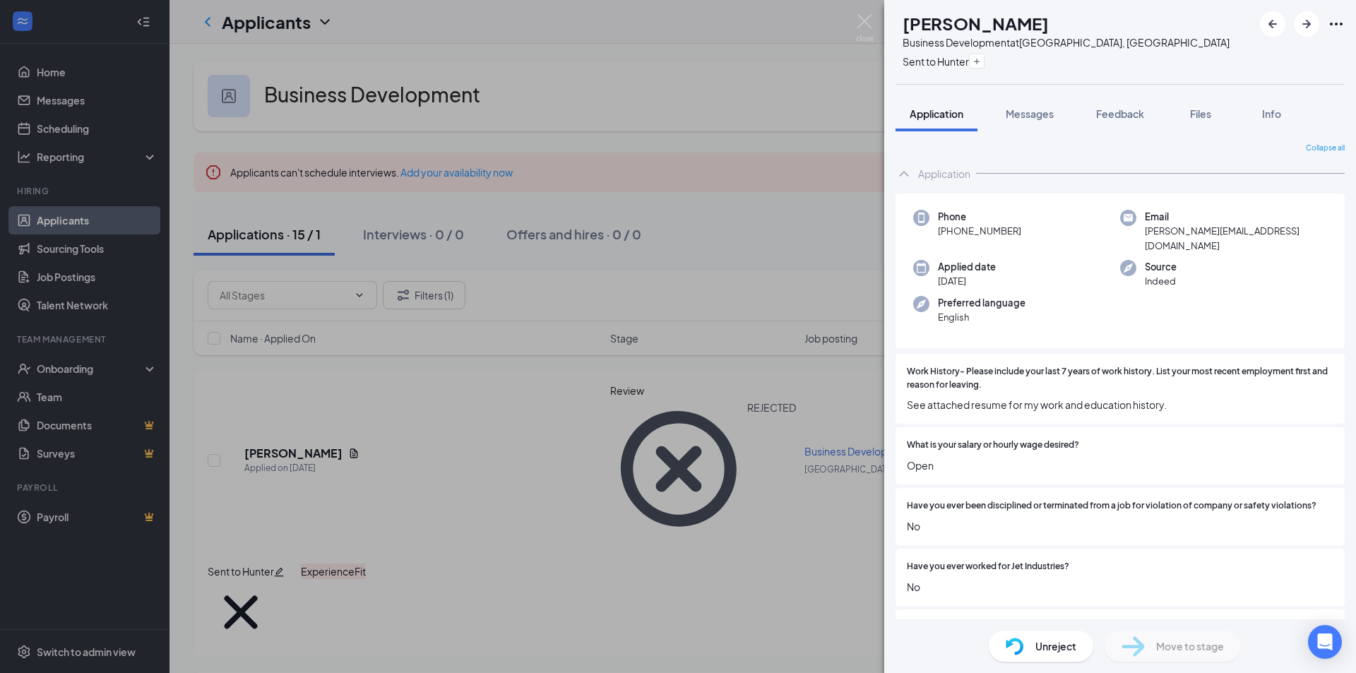
click at [482, 420] on div "[PERSON_NAME] Business Development at [GEOGRAPHIC_DATA], OR Sent to Hunter Appl…" at bounding box center [678, 336] width 1356 height 673
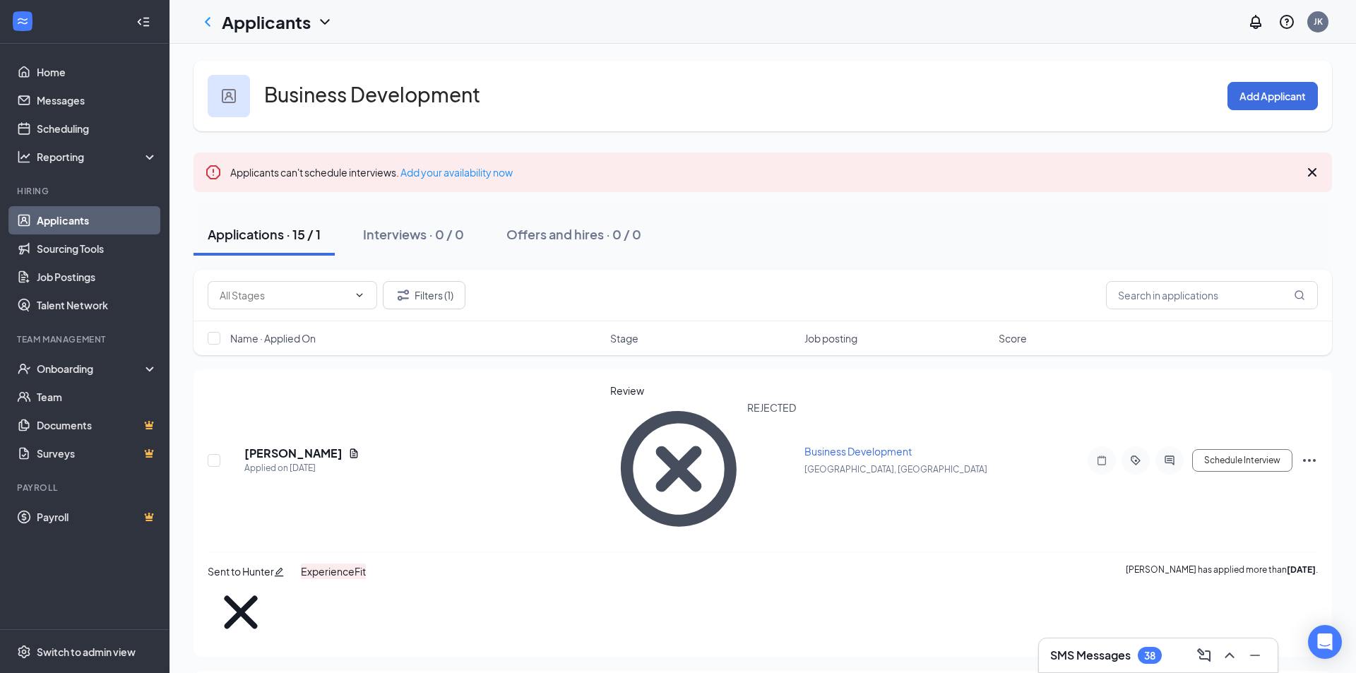
click at [482, 420] on div "[PERSON_NAME] Applied on [DATE] Review REJECTED Business Development [GEOGRAPHI…" at bounding box center [763, 468] width 1110 height 168
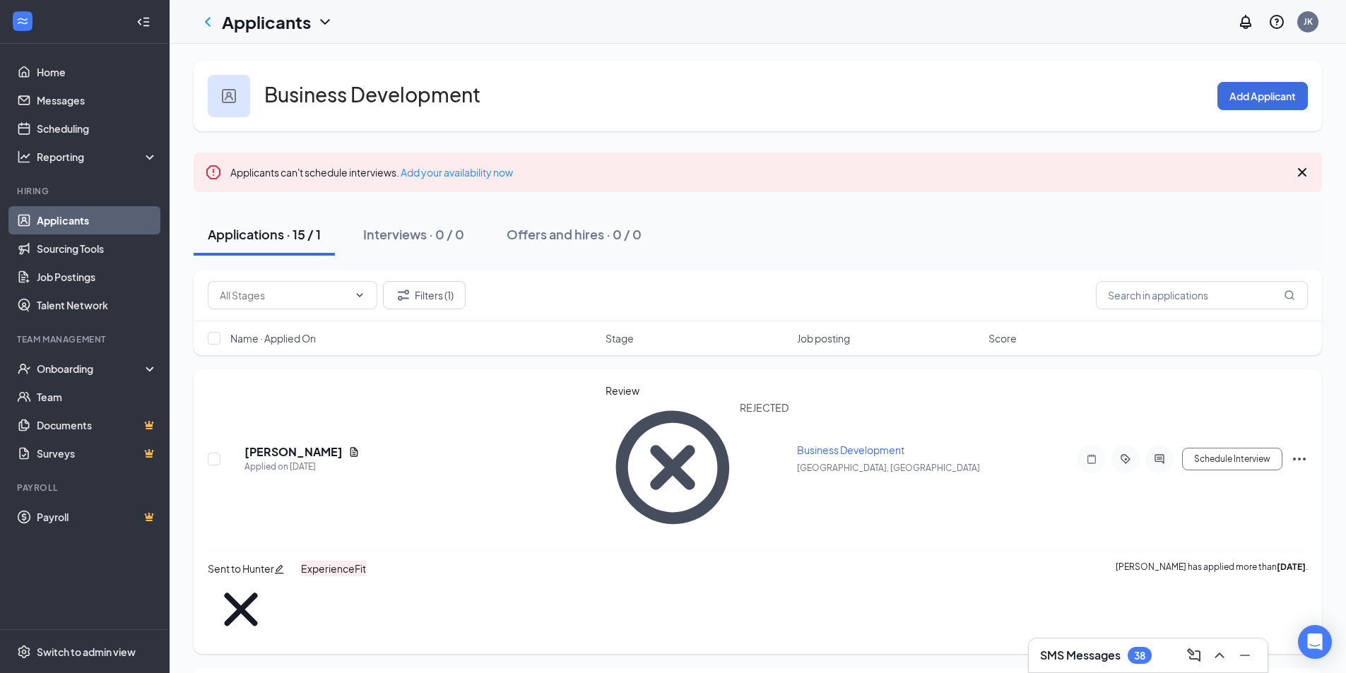
click at [1300, 451] on icon "Ellipses" at bounding box center [1299, 459] width 17 height 17
click at [1221, 578] on p "Print applicant" at bounding box center [1235, 571] width 127 height 14
click at [1045, 428] on div "[PERSON_NAME] Applied on [DATE] Review REJECTED Business Development [GEOGRAPHI…" at bounding box center [758, 466] width 1100 height 165
click at [1303, 451] on icon "Ellipses" at bounding box center [1299, 459] width 17 height 17
click at [1213, 578] on p "Print applicant" at bounding box center [1235, 571] width 127 height 14
